Goal: Task Accomplishment & Management: Manage account settings

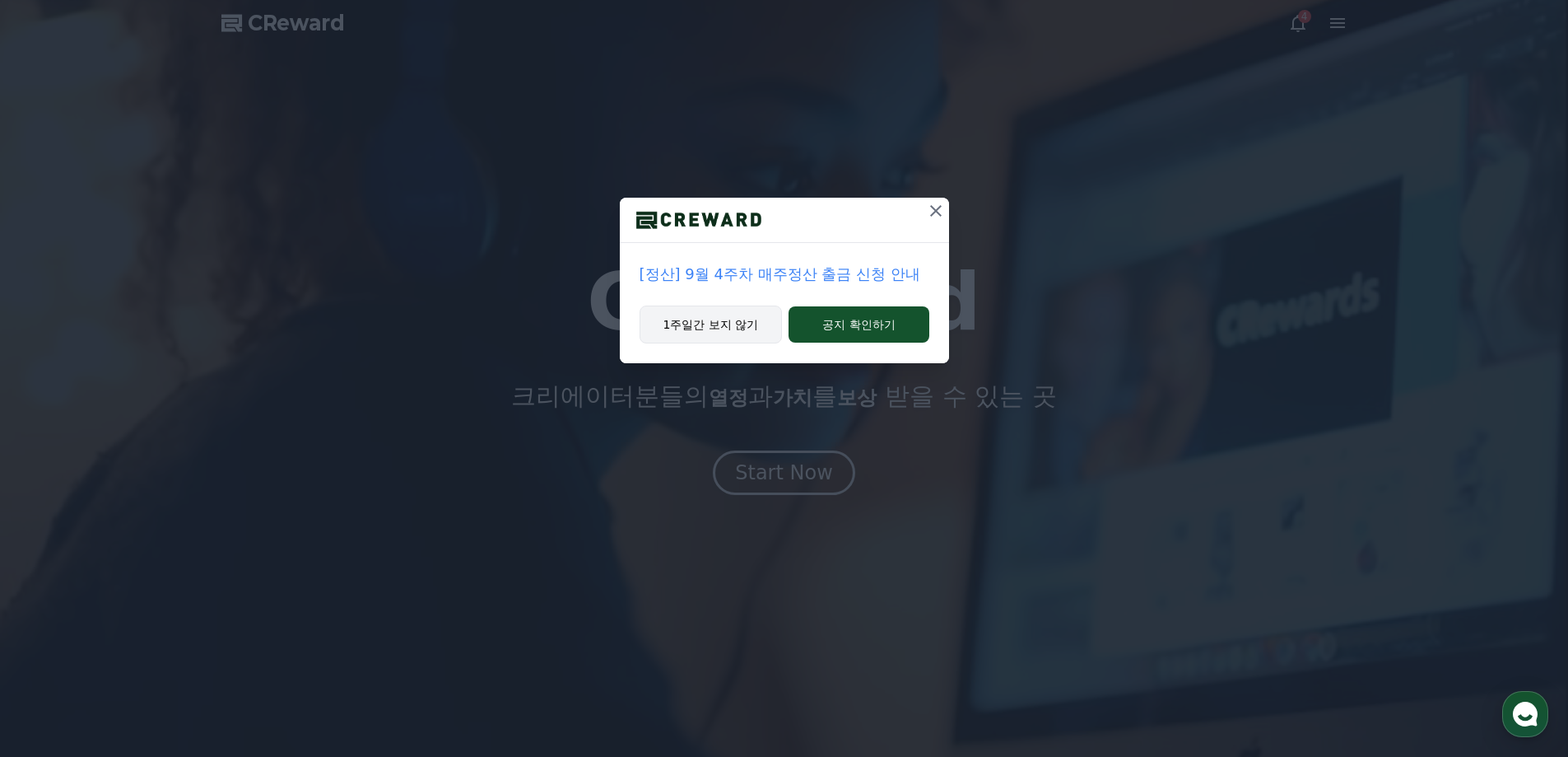
click at [750, 319] on button "1주일간 보지 않기" at bounding box center [710, 324] width 143 height 38
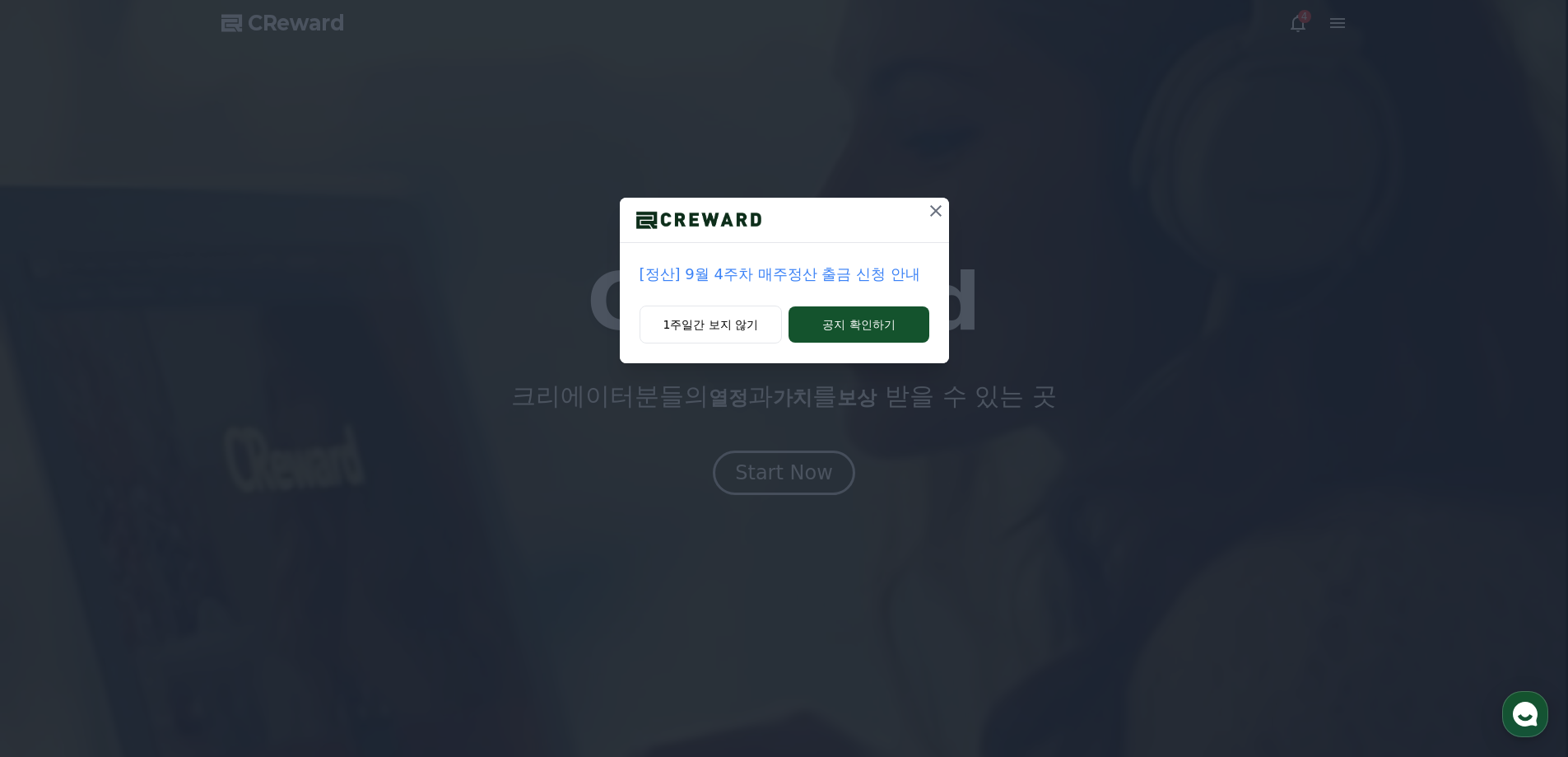
click at [750, 324] on h1 "CReward" at bounding box center [783, 302] width 394 height 79
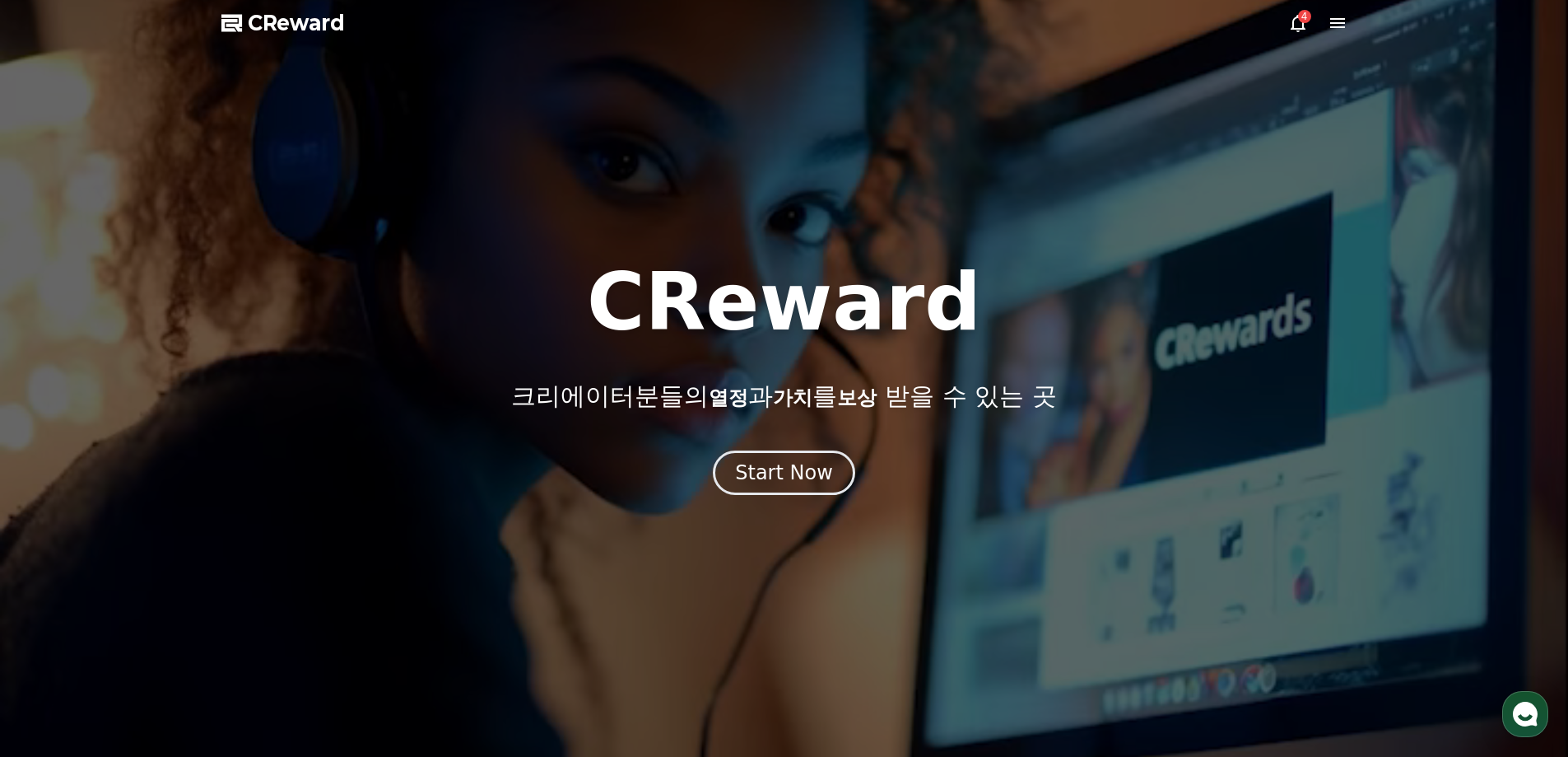
click at [1303, 21] on div "4" at bounding box center [1304, 16] width 13 height 13
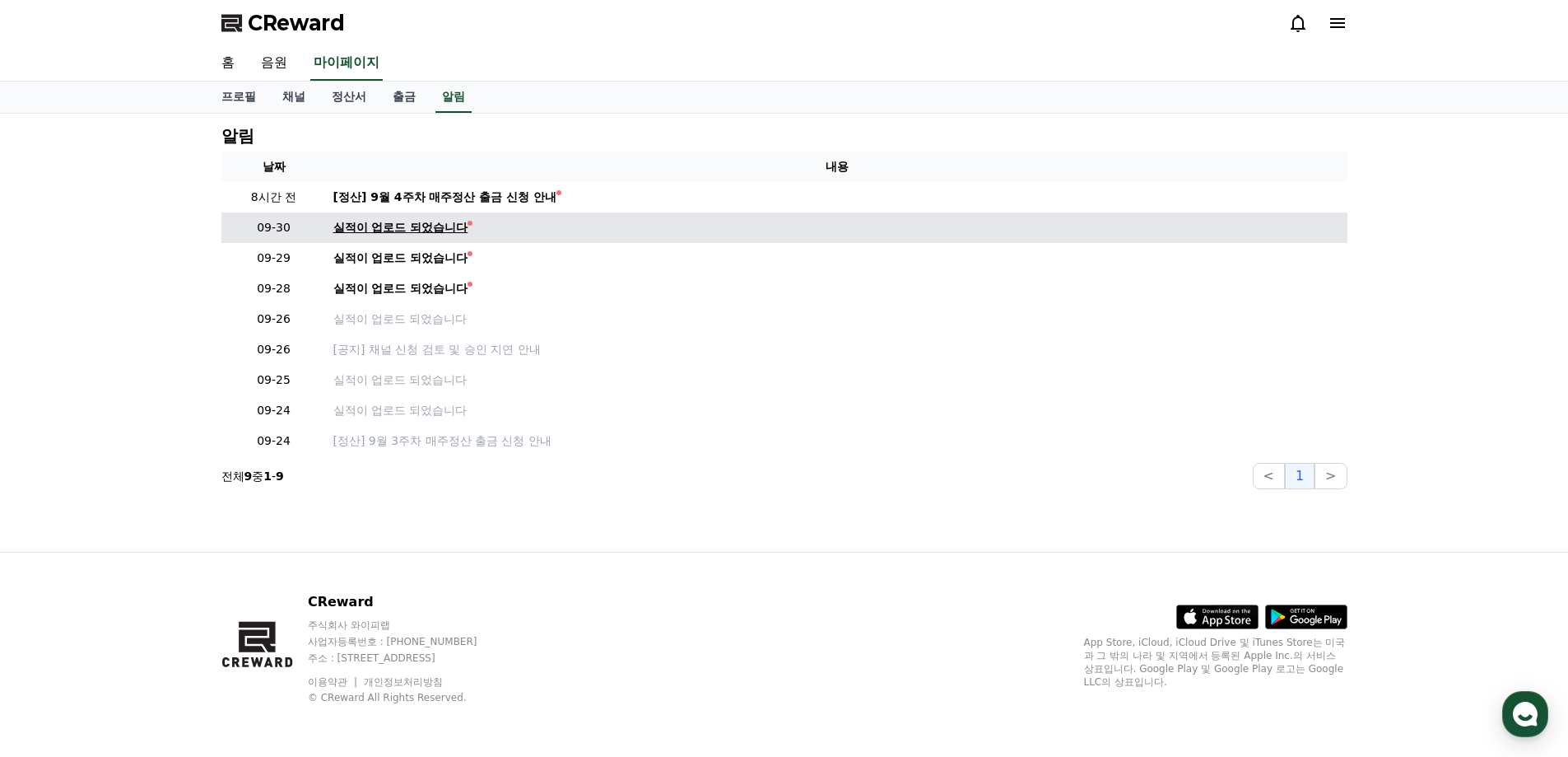
click at [395, 230] on div "실적이 업로드 되었습니다" at bounding box center [401, 227] width 135 height 17
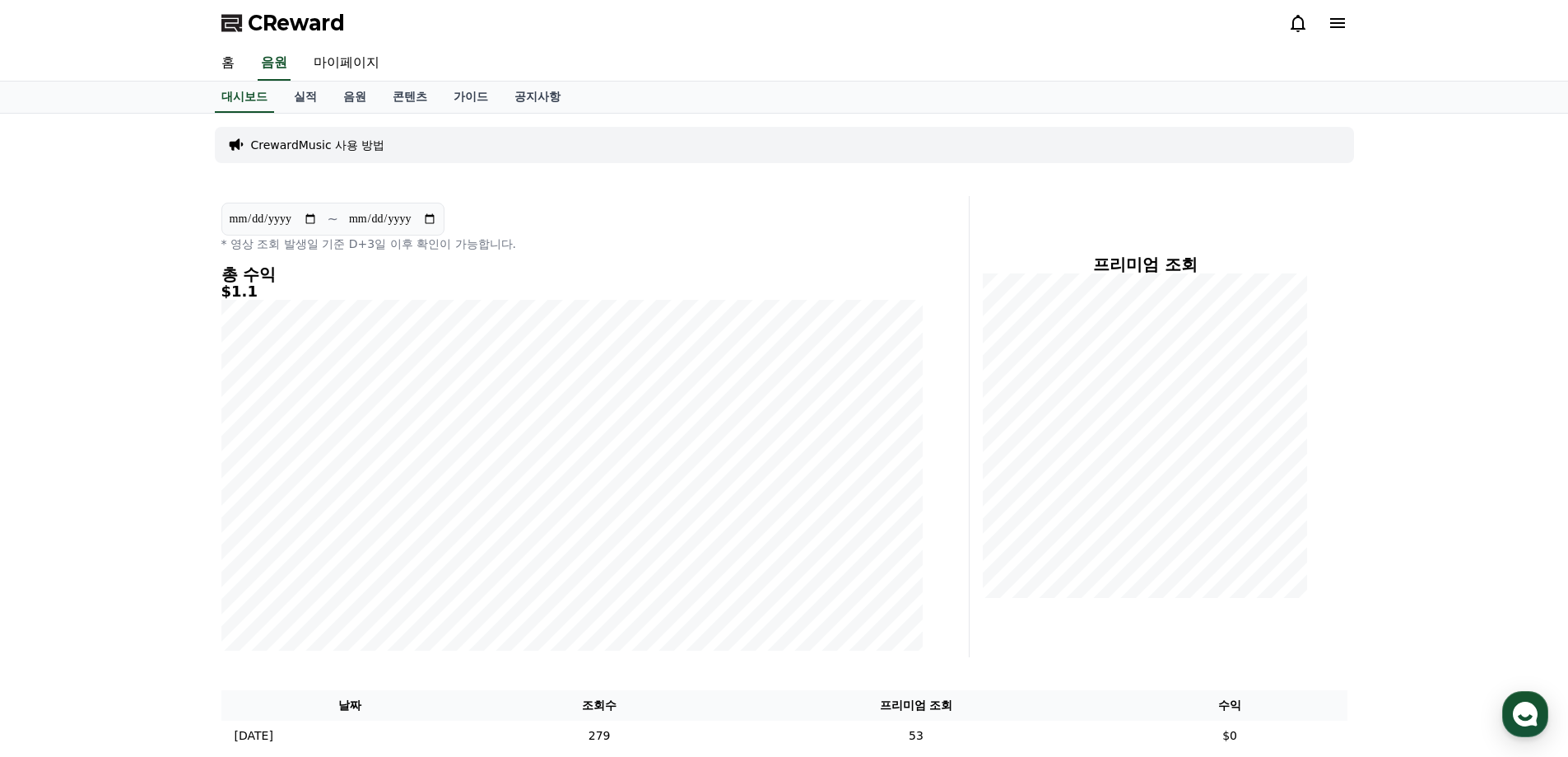
click at [346, 81] on div "홈 음원 마이페이지" at bounding box center [784, 64] width 1568 height 36
click at [357, 72] on link "마이페이지" at bounding box center [346, 64] width 92 height 35
select select "**********"
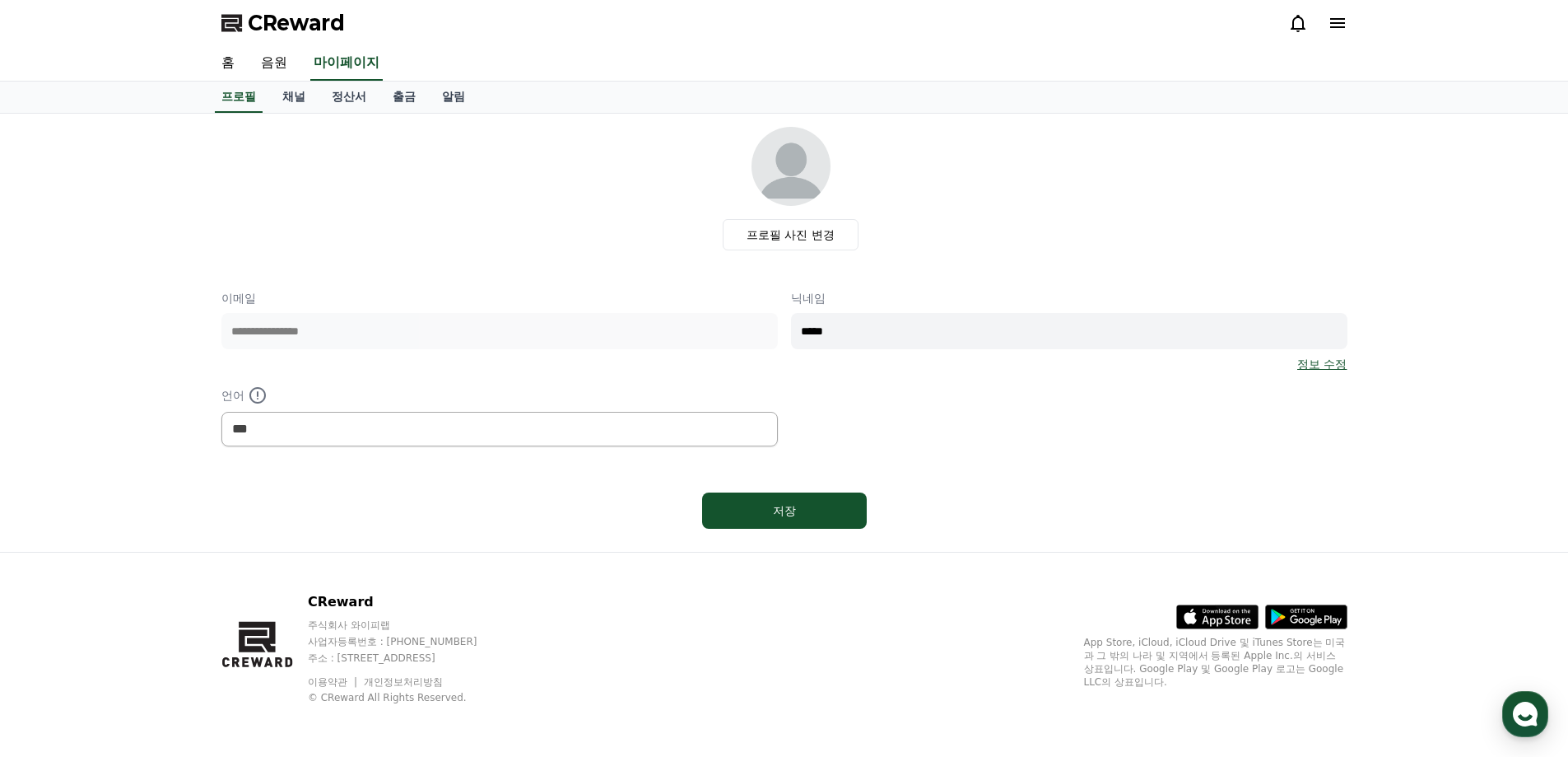
click at [312, 114] on div "**********" at bounding box center [784, 332] width 1152 height 438
click at [294, 96] on link "채널" at bounding box center [294, 97] width 49 height 31
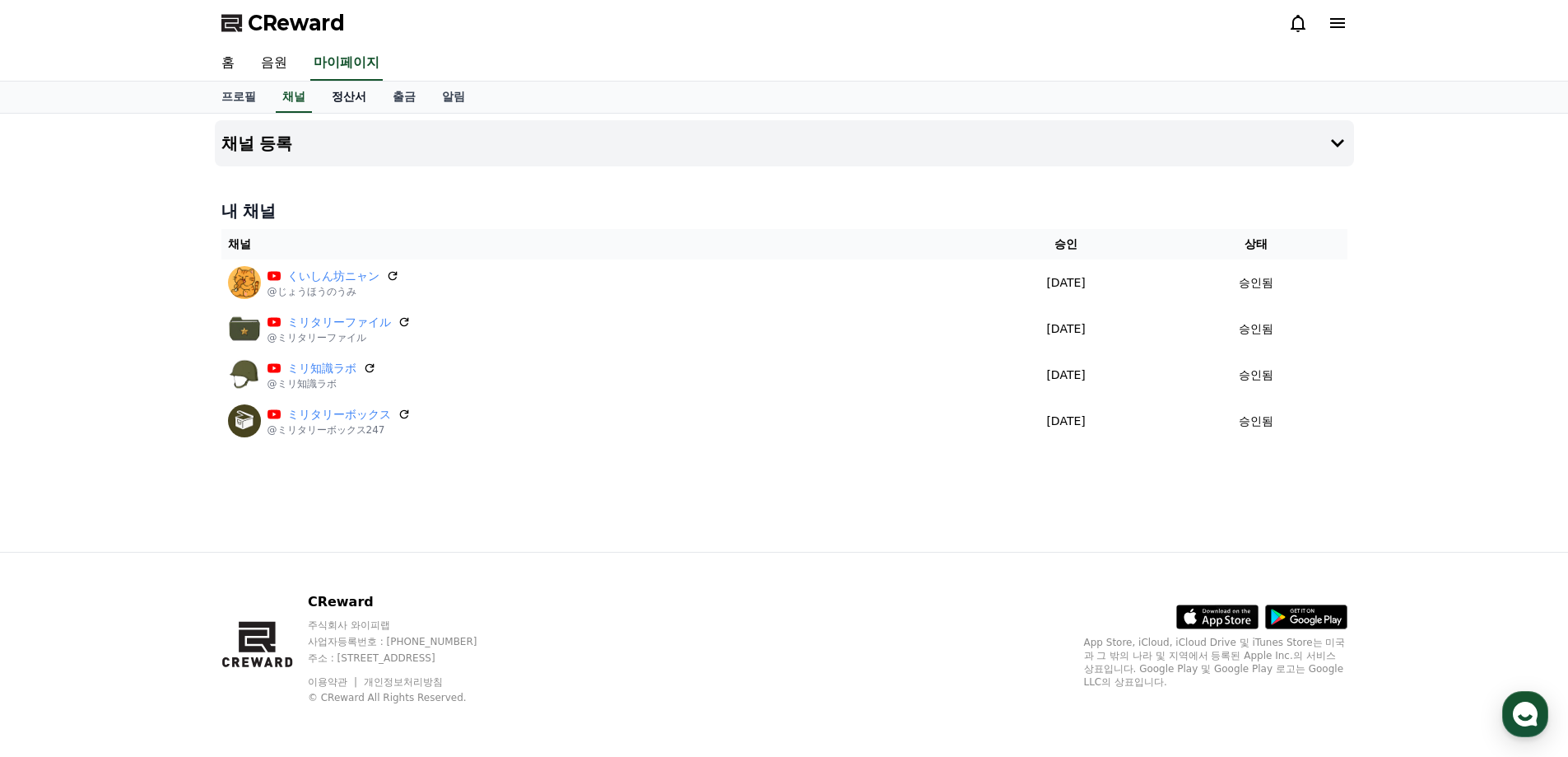
click at [346, 97] on link "정산서" at bounding box center [349, 97] width 61 height 31
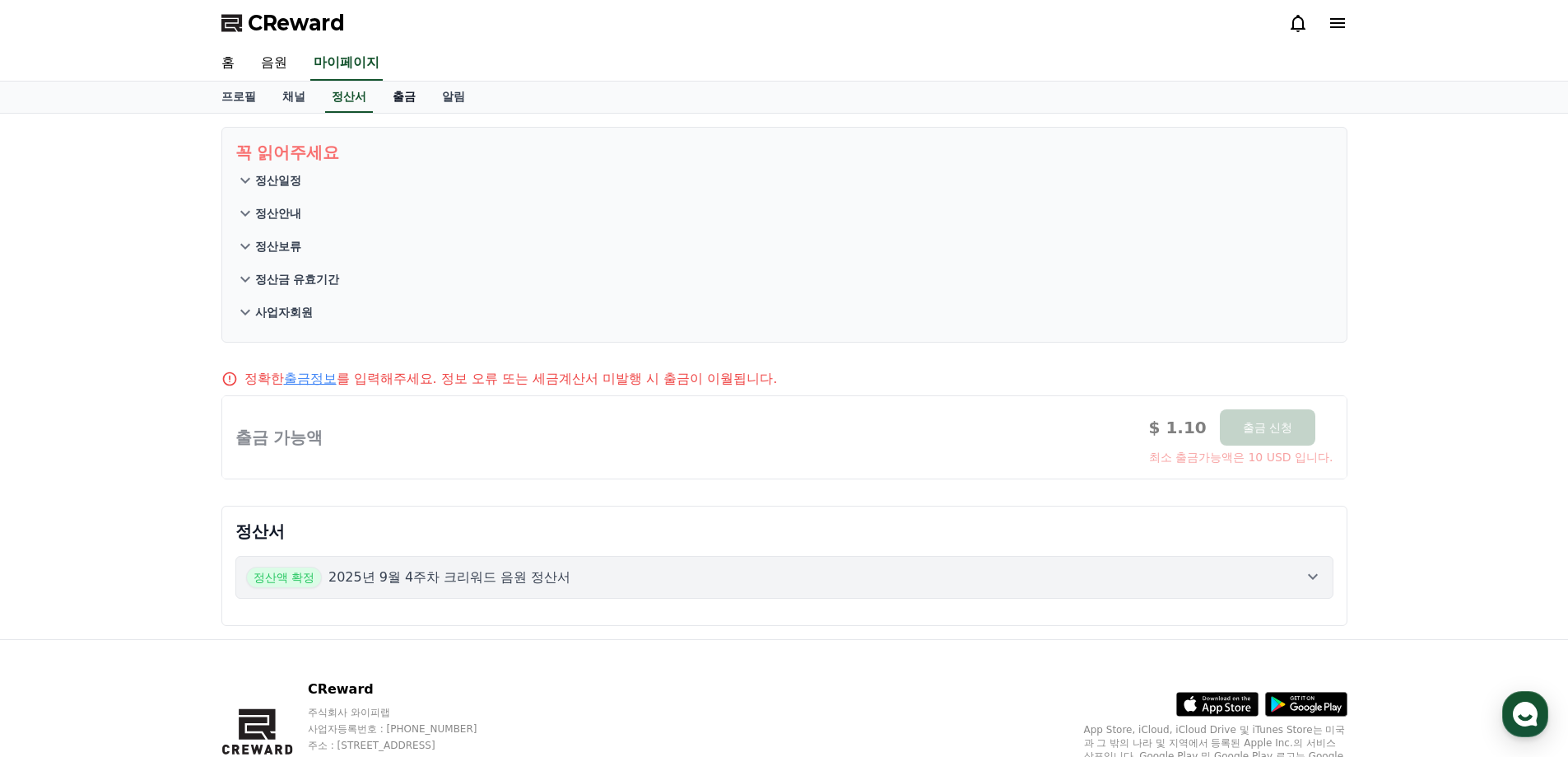
click at [410, 102] on link "출금" at bounding box center [404, 97] width 49 height 31
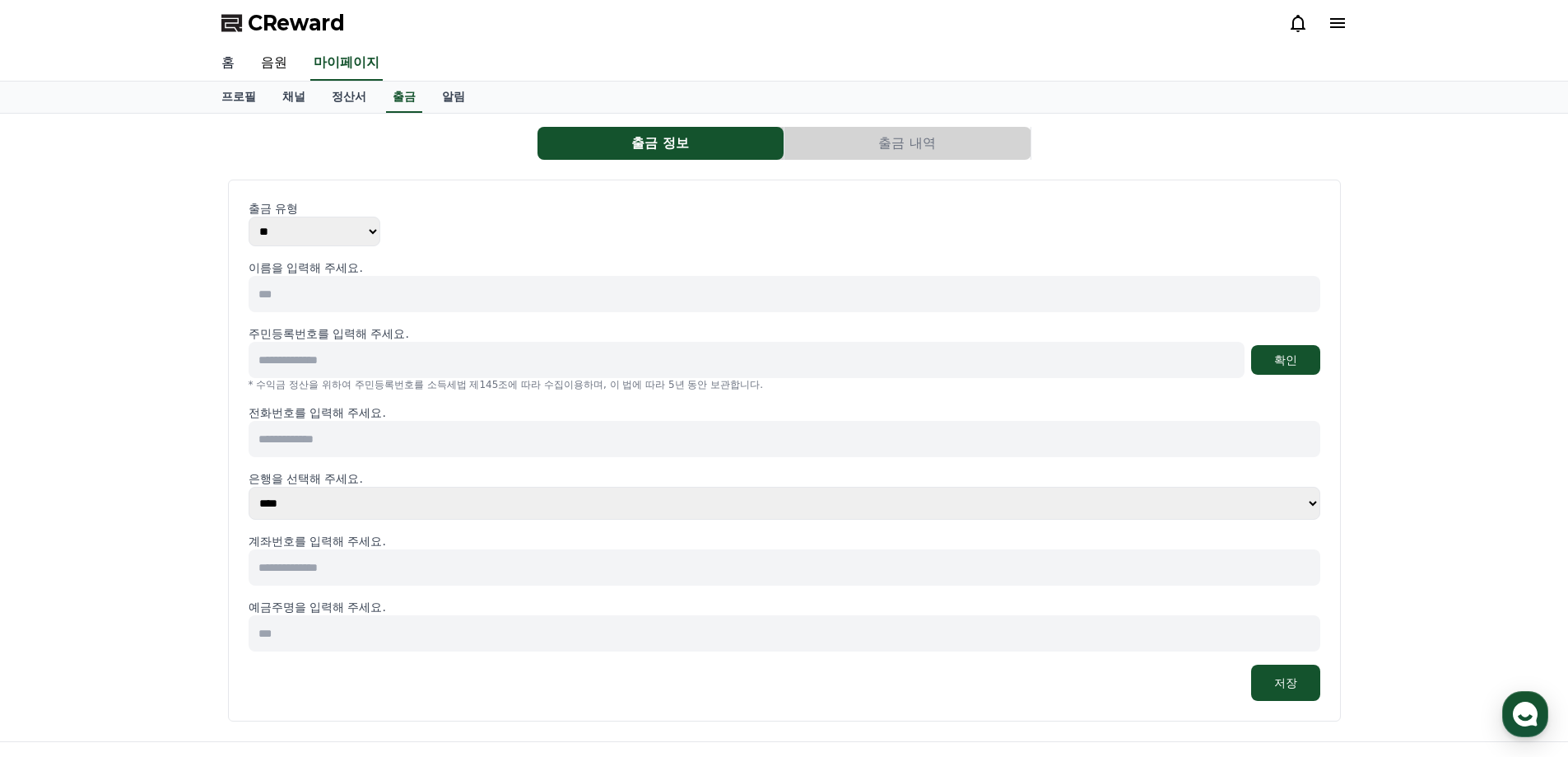
click at [213, 56] on link "홈" at bounding box center [228, 64] width 39 height 35
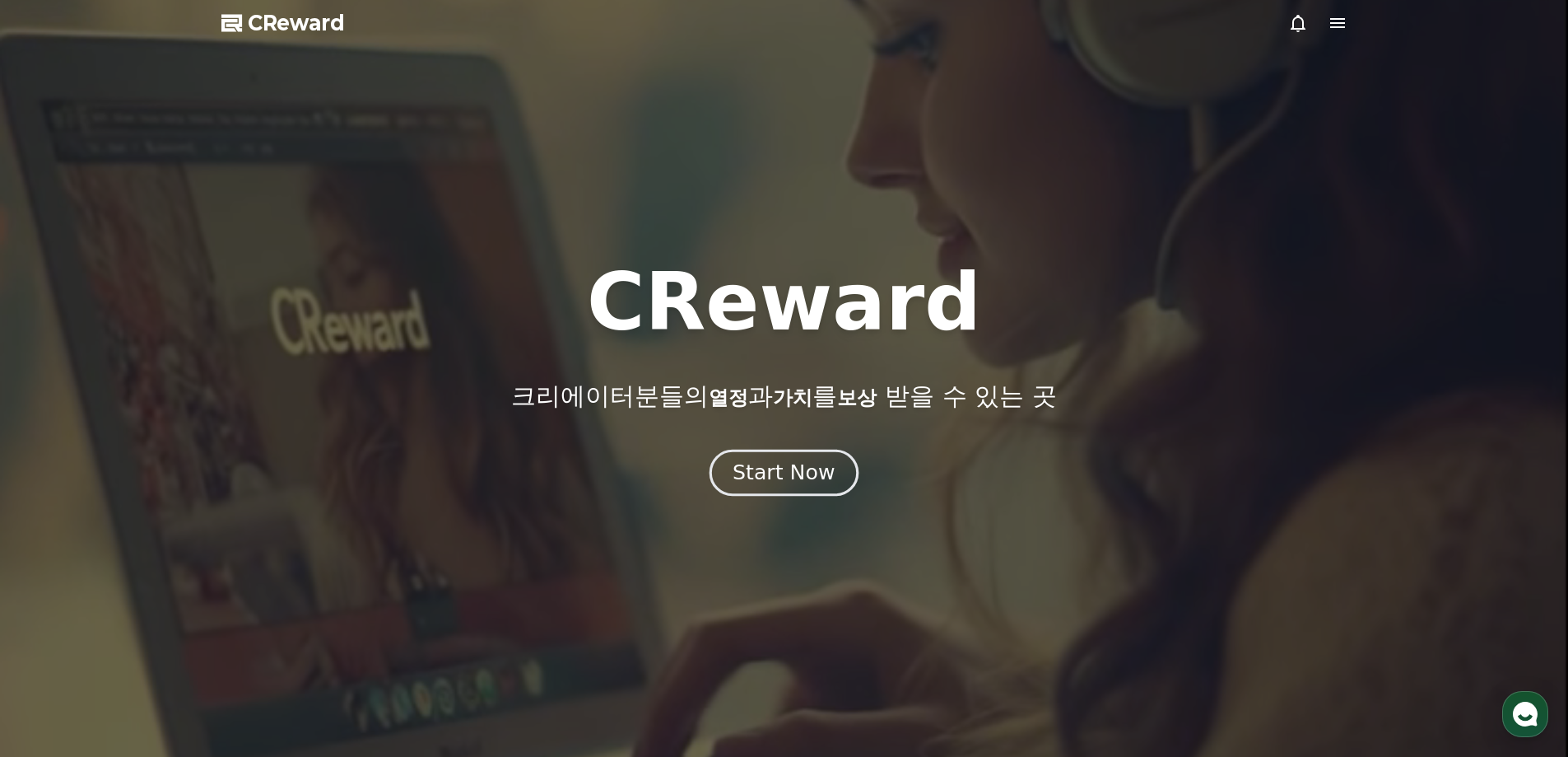
click at [765, 472] on div "Start Now" at bounding box center [783, 472] width 102 height 28
